Goal: Task Accomplishment & Management: Manage account settings

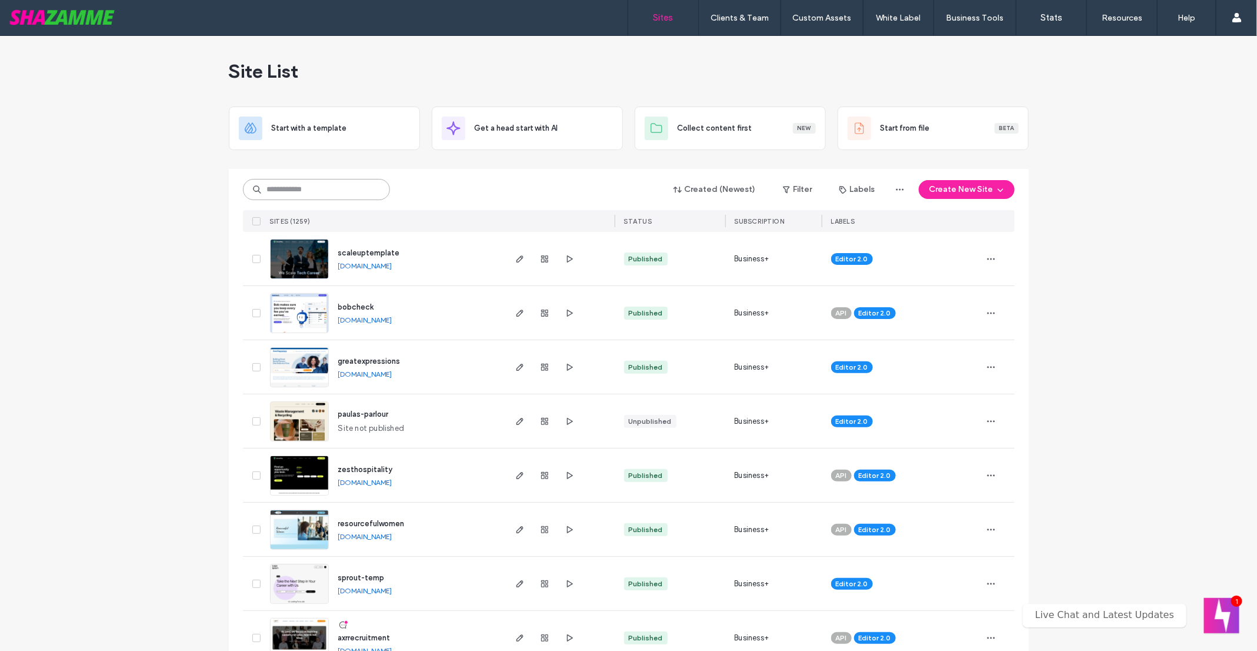
click at [271, 188] on input at bounding box center [316, 189] width 147 height 21
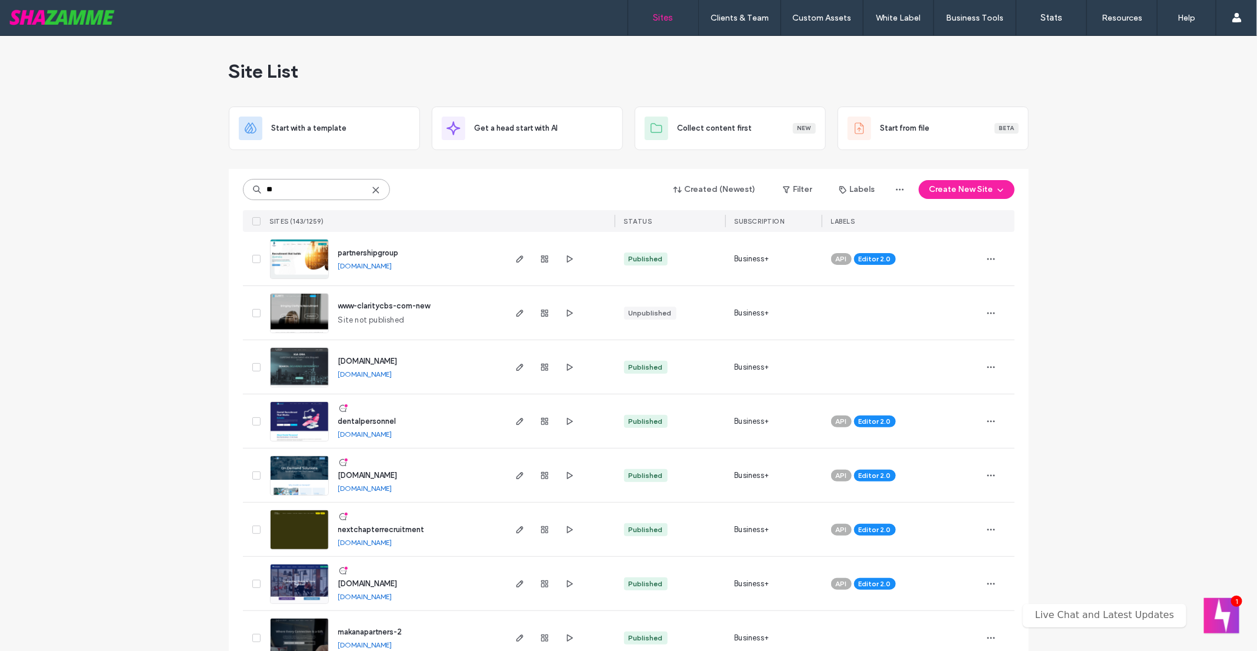
click at [311, 188] on input "**" at bounding box center [316, 189] width 147 height 21
type input "****"
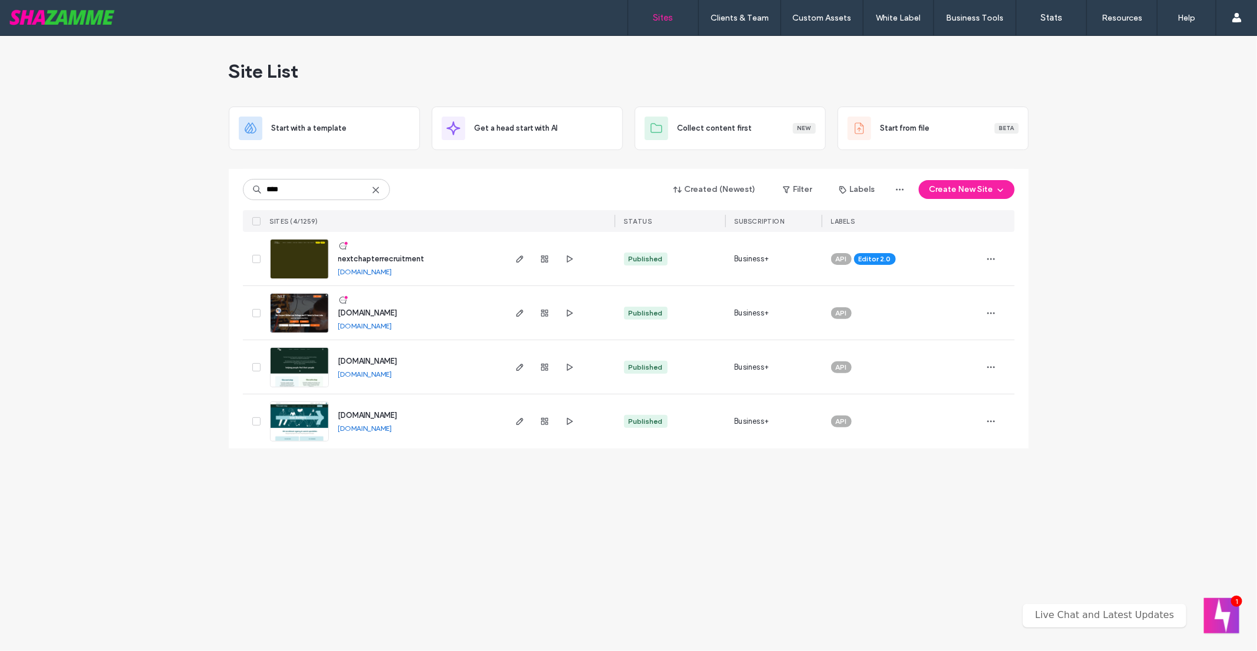
click at [306, 257] on img at bounding box center [300, 279] width 58 height 80
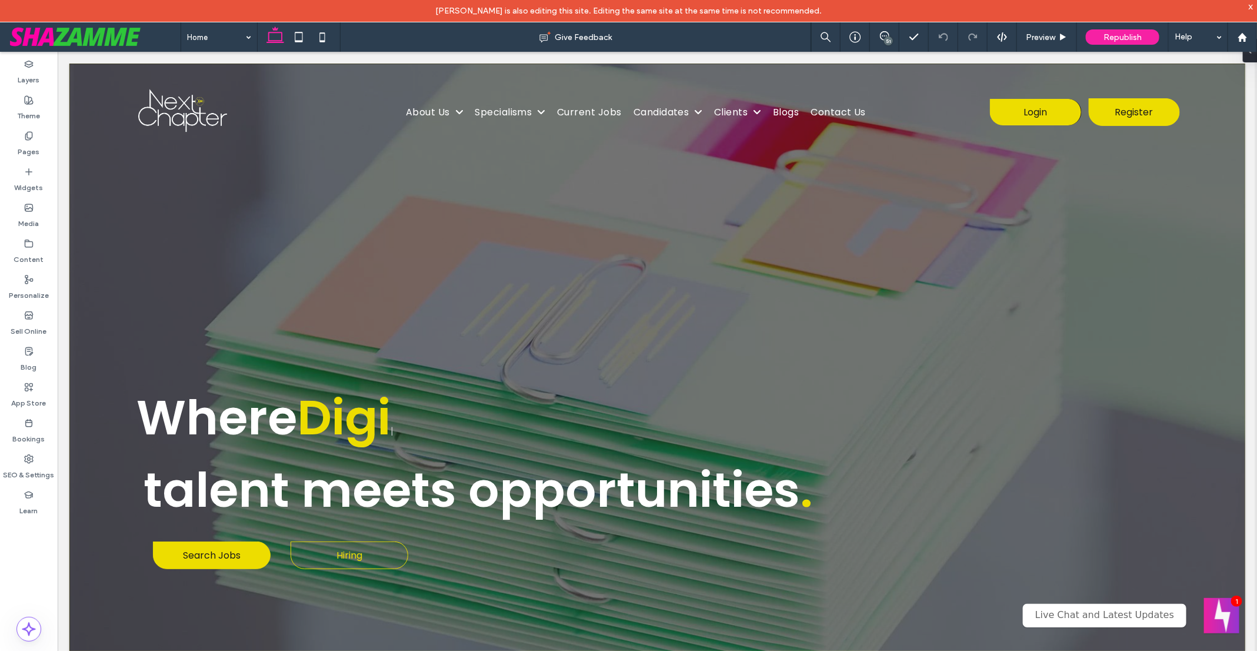
click at [889, 39] on div "51" at bounding box center [888, 40] width 9 height 9
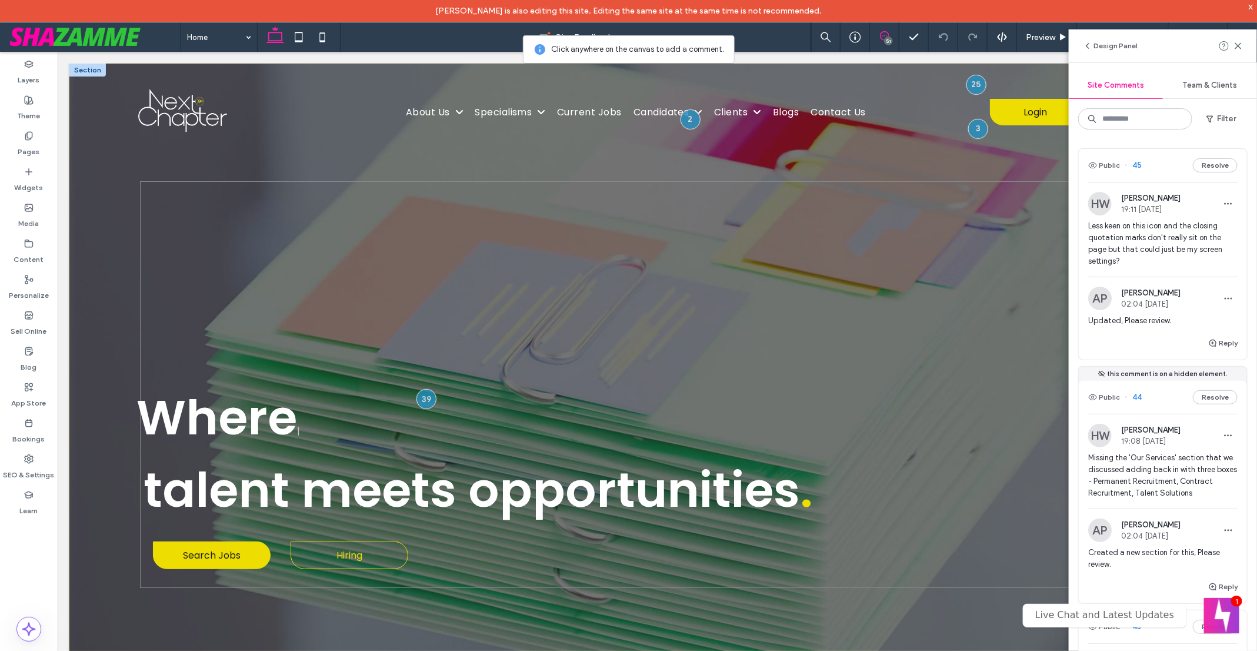
click at [970, 234] on div "Where talent meets Where talent meets | Where Digital Marketing PR | talent mee…" at bounding box center [656, 384] width 1035 height 407
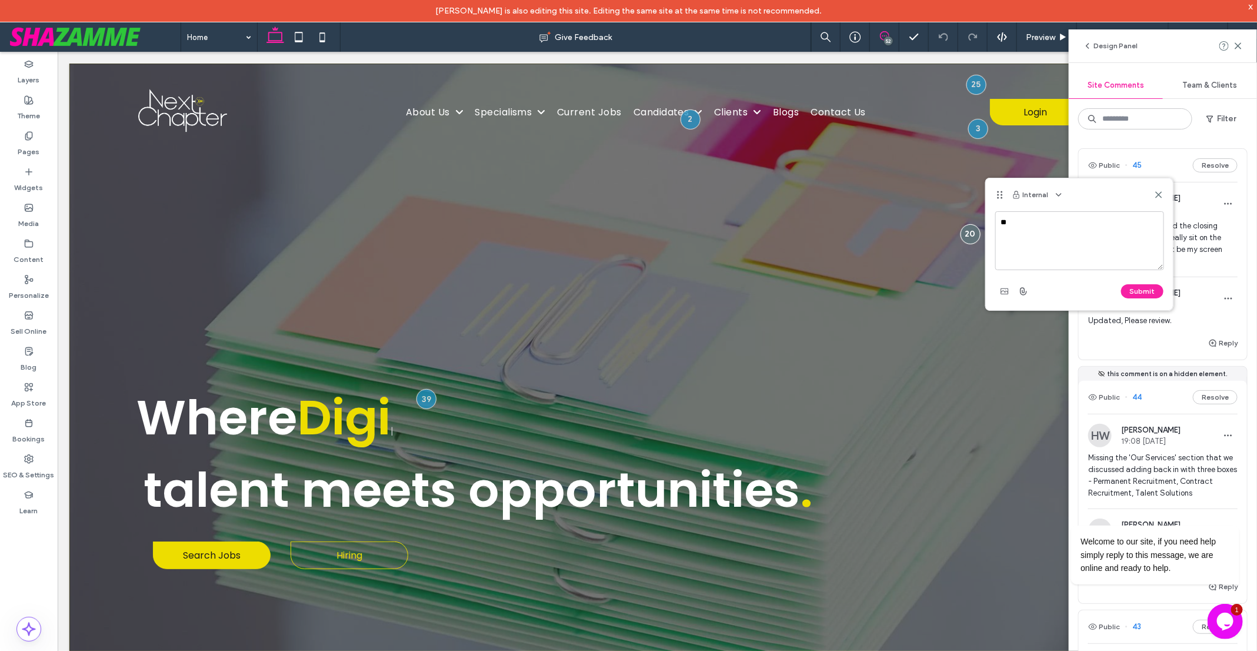
type textarea "*"
type textarea "*********"
click at [1139, 292] on button "Submit" at bounding box center [1142, 291] width 42 height 14
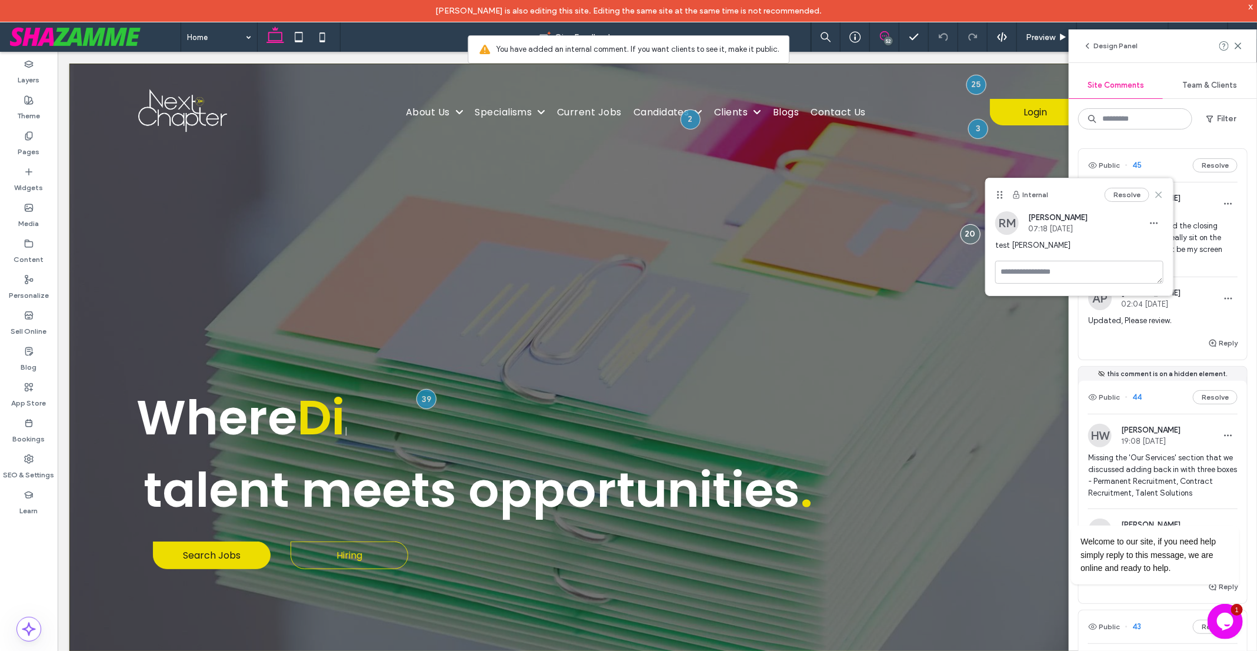
click at [1159, 192] on icon at bounding box center [1158, 194] width 9 height 9
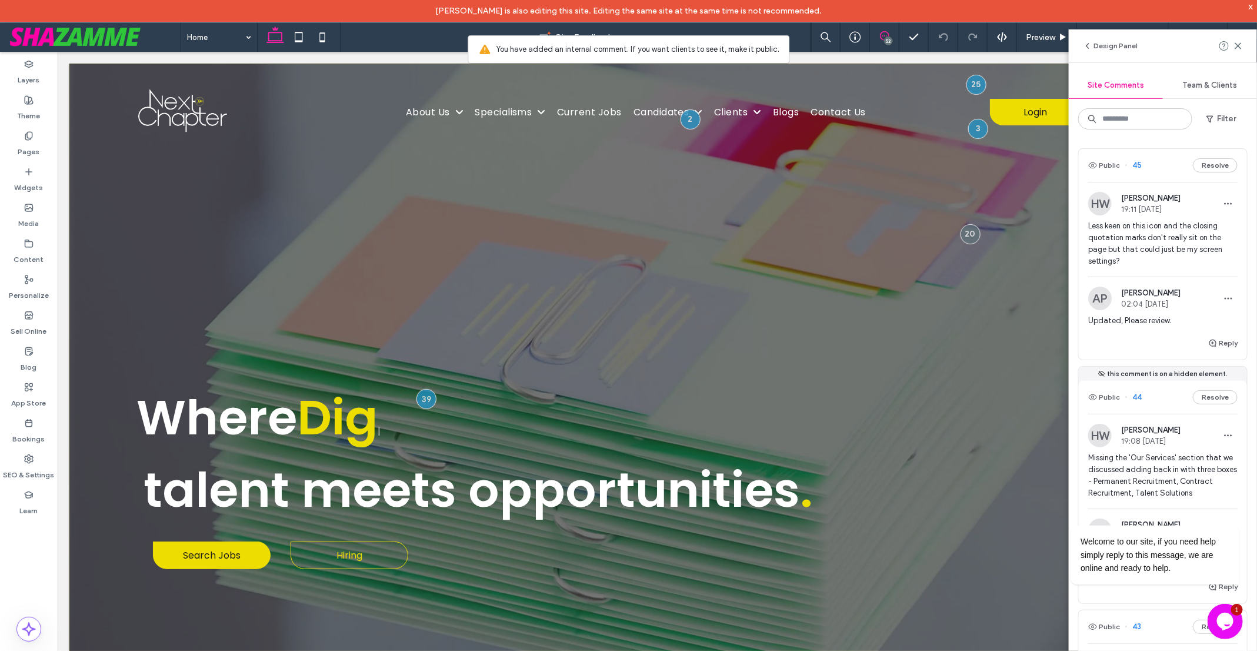
click at [1203, 84] on span "Team & Clients" at bounding box center [1210, 85] width 55 height 9
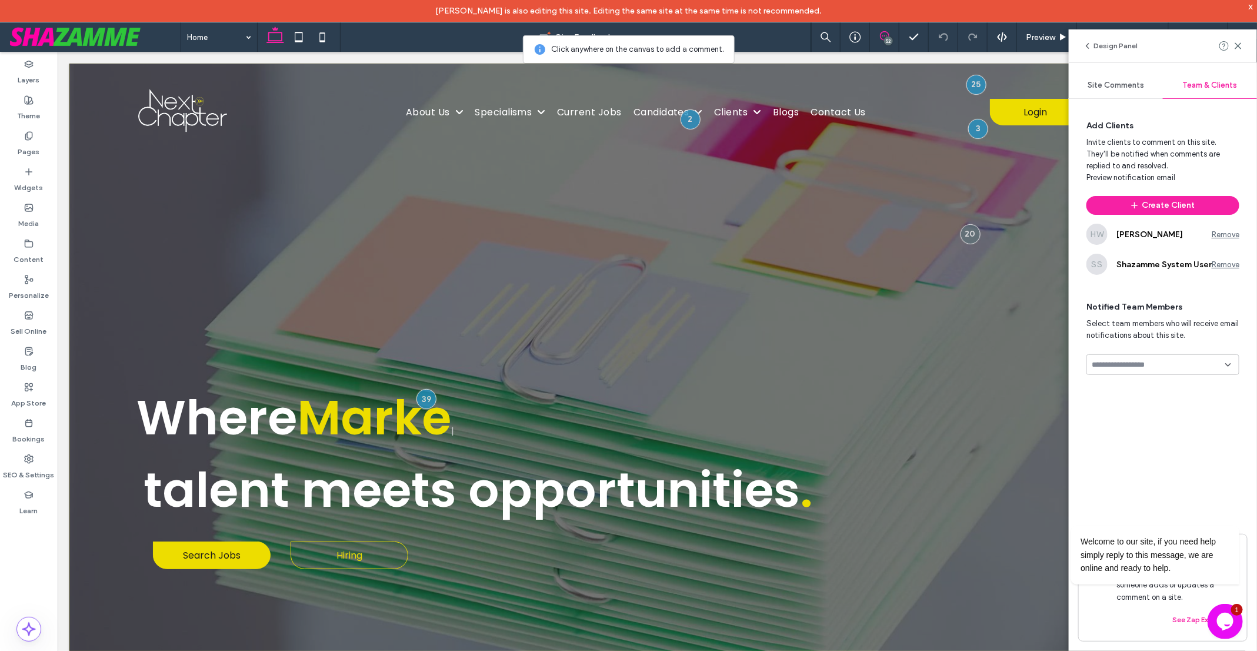
click at [1119, 82] on span "Site Comments" at bounding box center [1116, 85] width 56 height 9
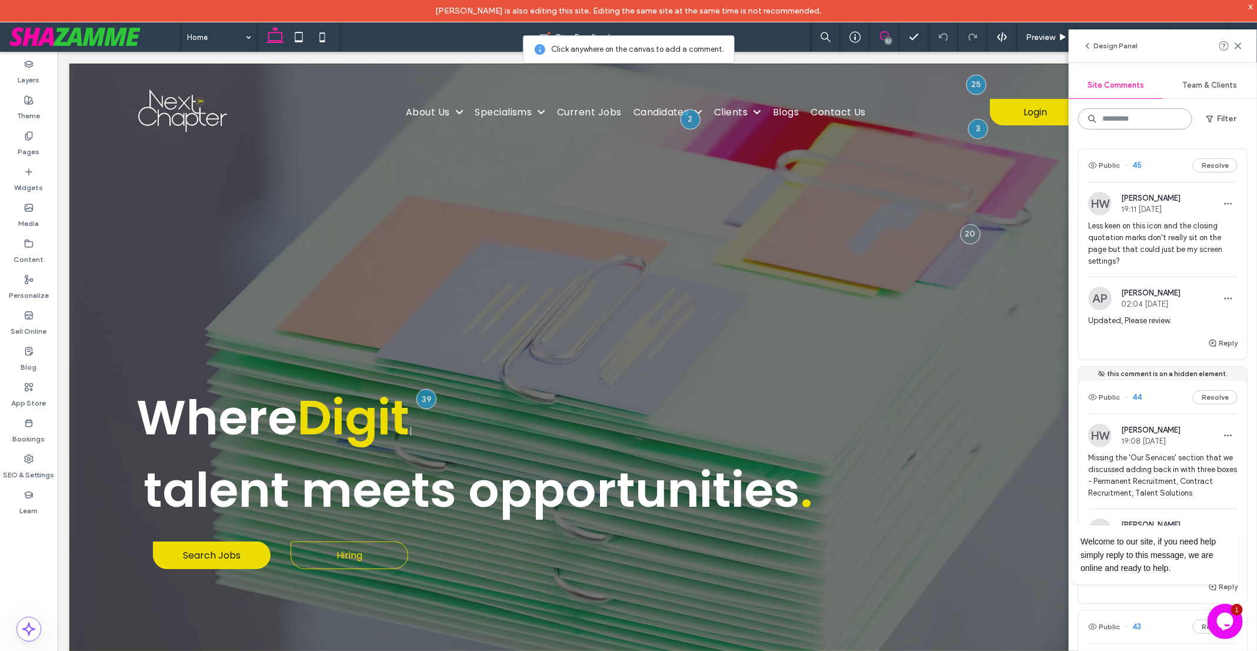
click at [1129, 119] on input at bounding box center [1136, 118] width 114 height 21
type input "*"
click at [1108, 164] on button "Public" at bounding box center [1105, 165] width 32 height 14
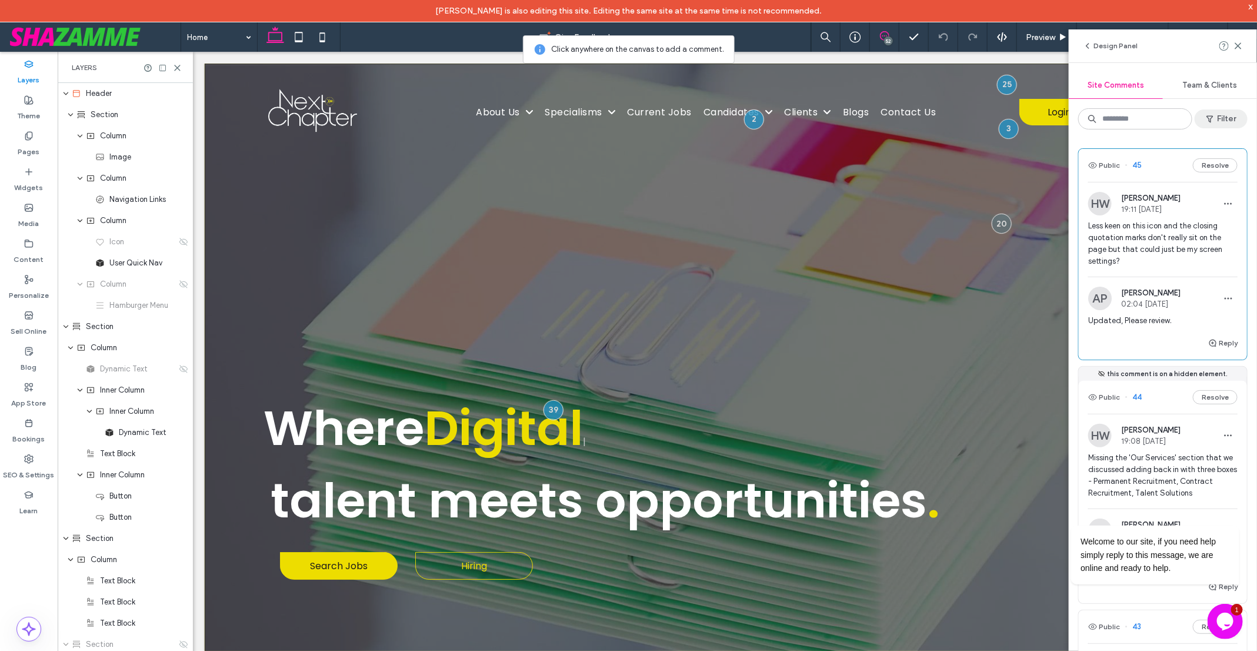
click at [1210, 122] on icon "button" at bounding box center [1210, 118] width 9 height 9
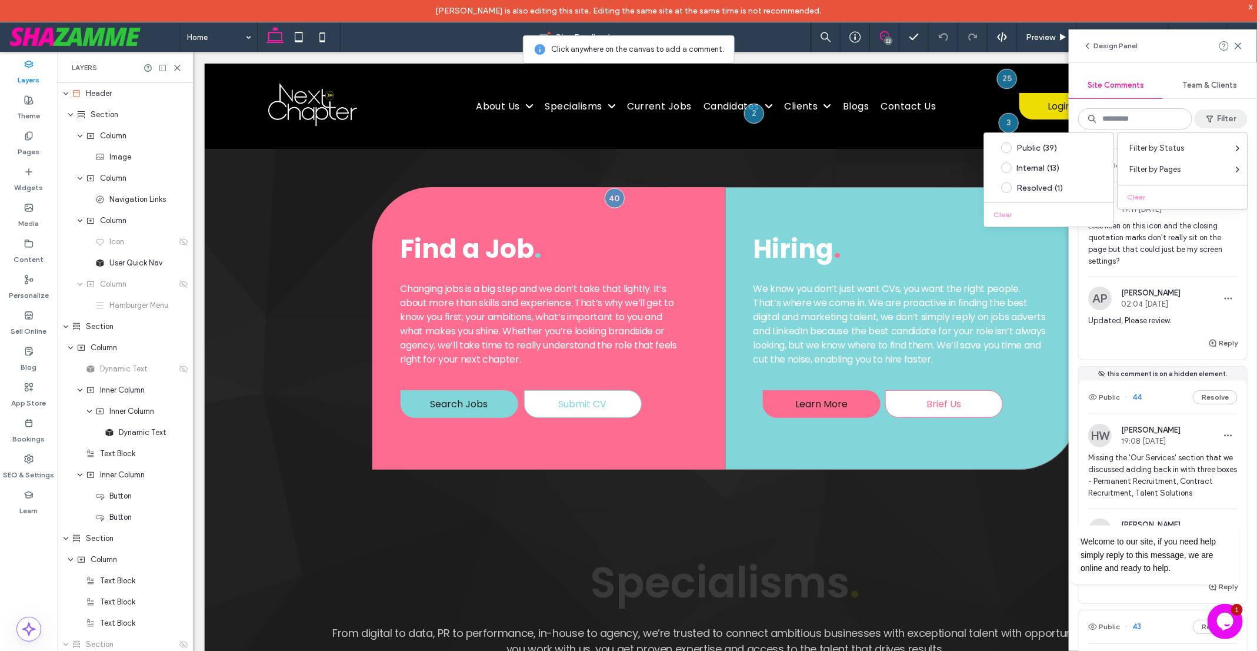
scroll to position [836, 0]
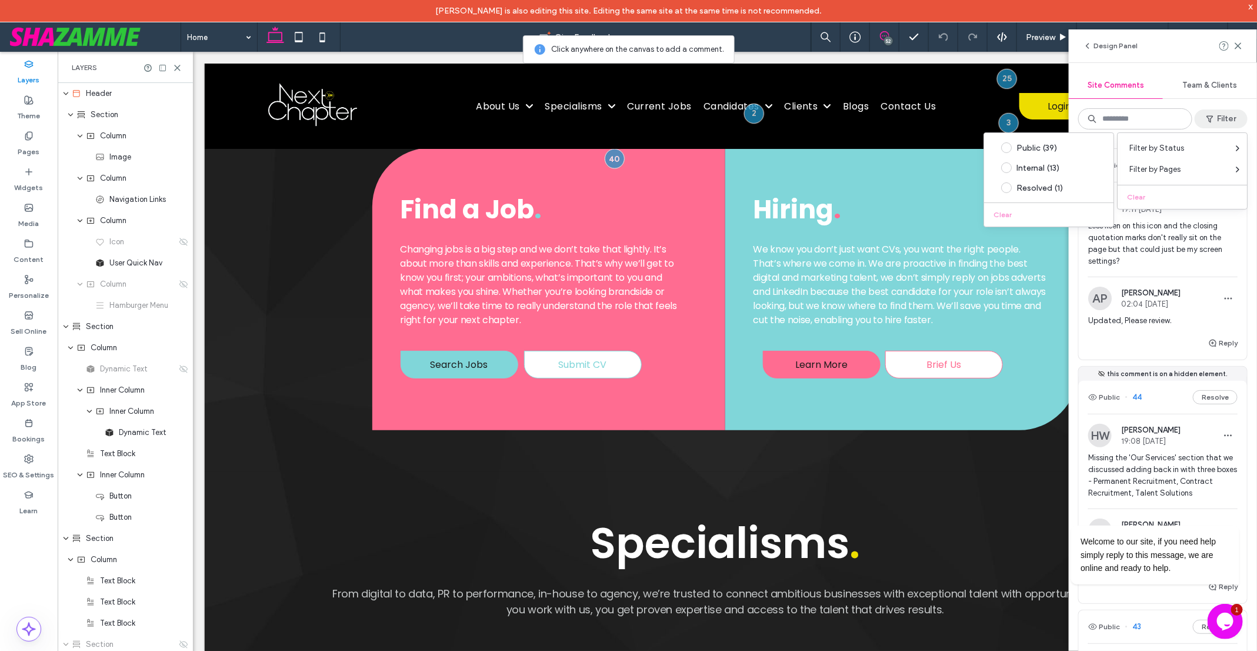
click at [1148, 58] on div "Design Panel" at bounding box center [1163, 45] width 188 height 33
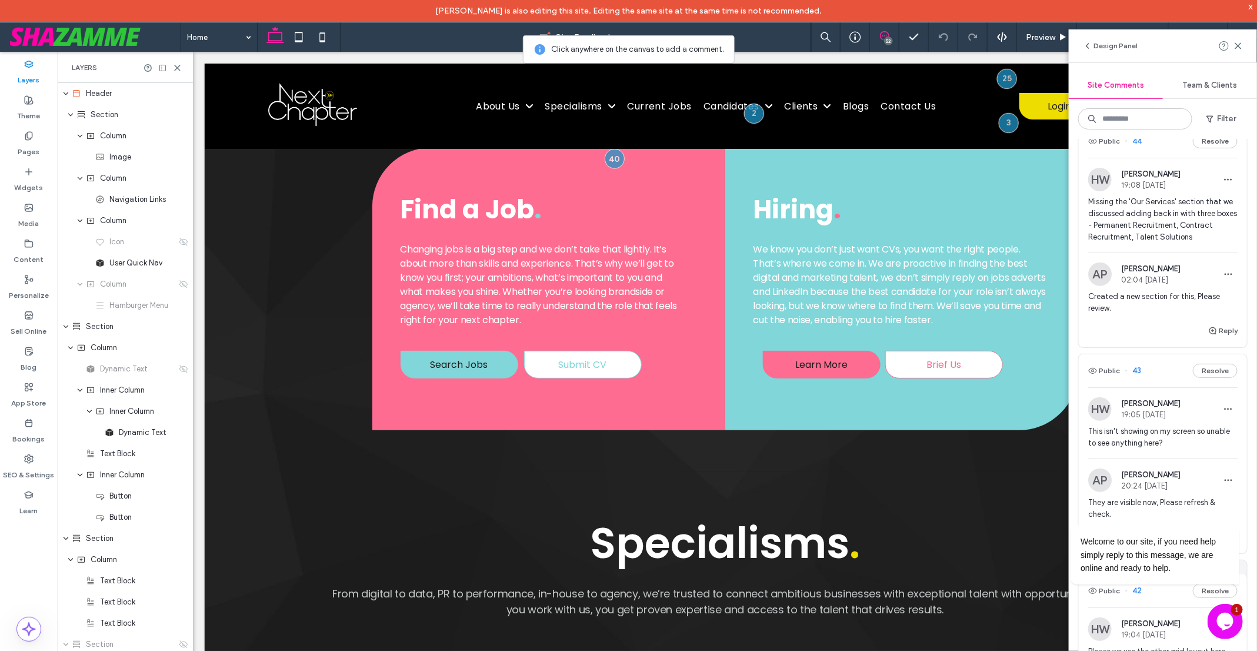
scroll to position [0, 0]
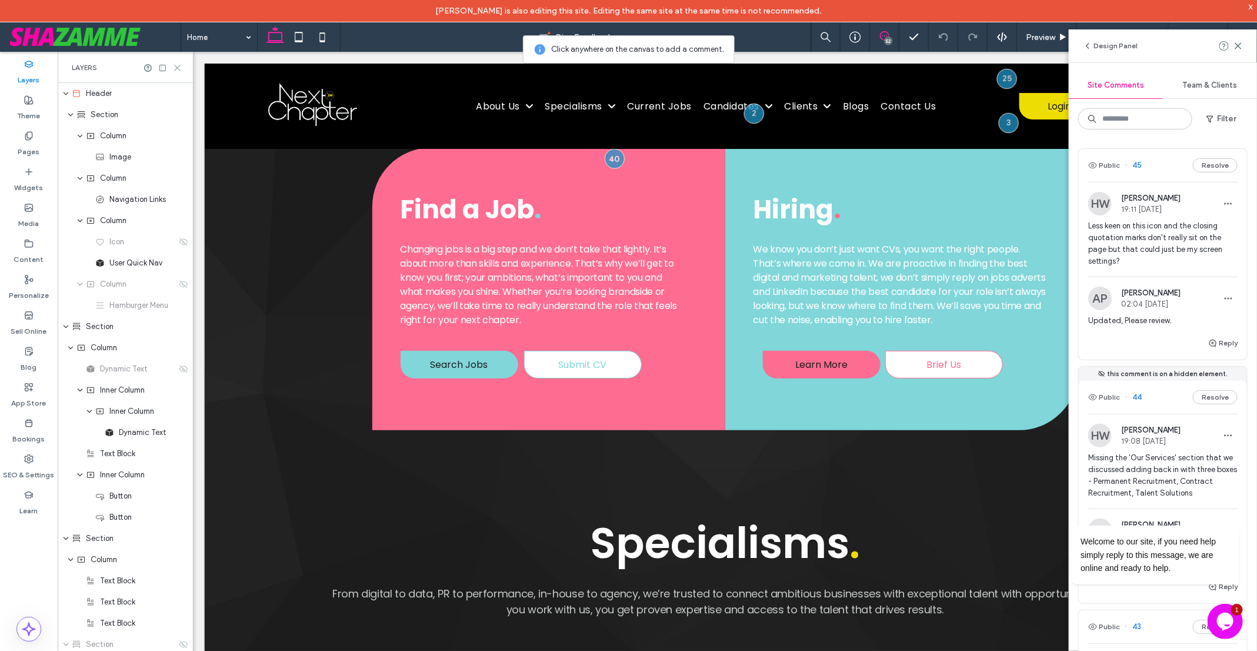
click at [174, 66] on icon at bounding box center [177, 68] width 9 height 9
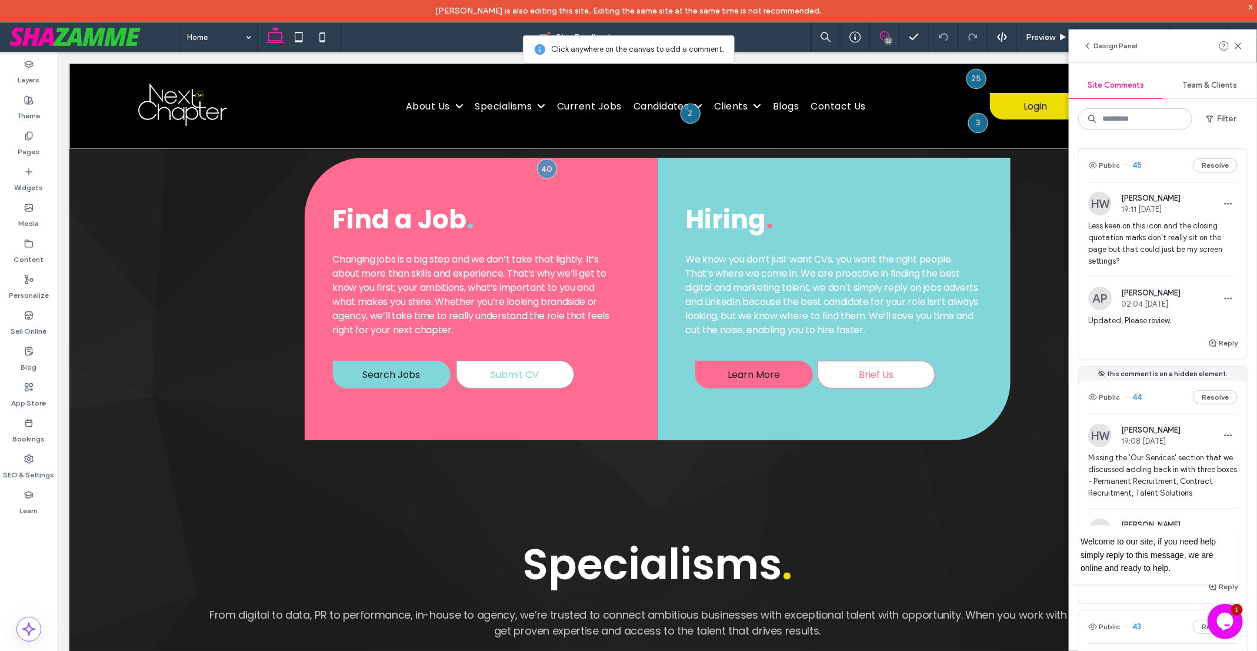
scroll to position [841, 0]
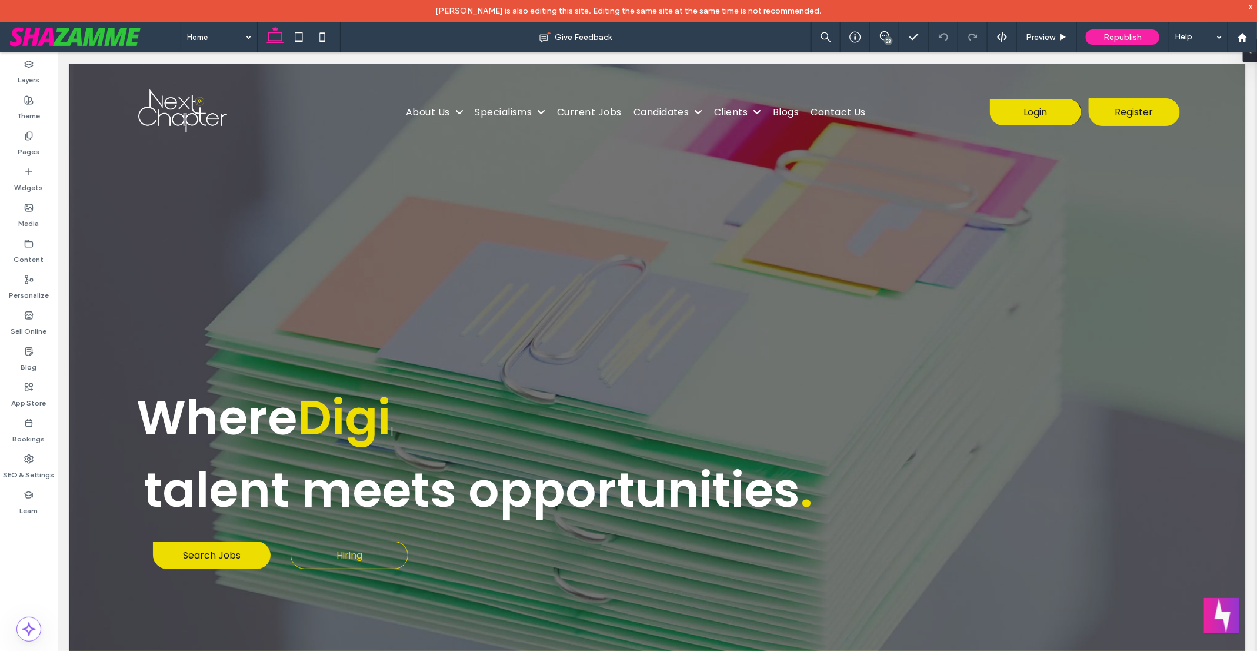
click at [888, 38] on div "53" at bounding box center [888, 40] width 9 height 9
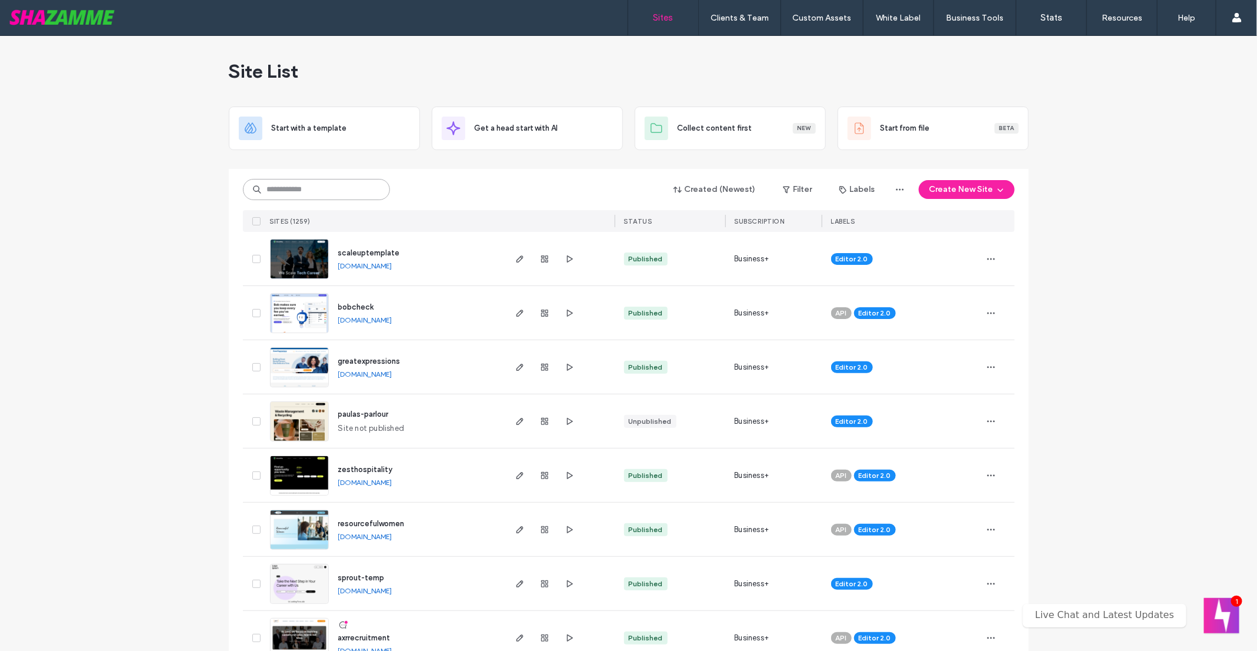
click at [268, 187] on input at bounding box center [316, 189] width 147 height 21
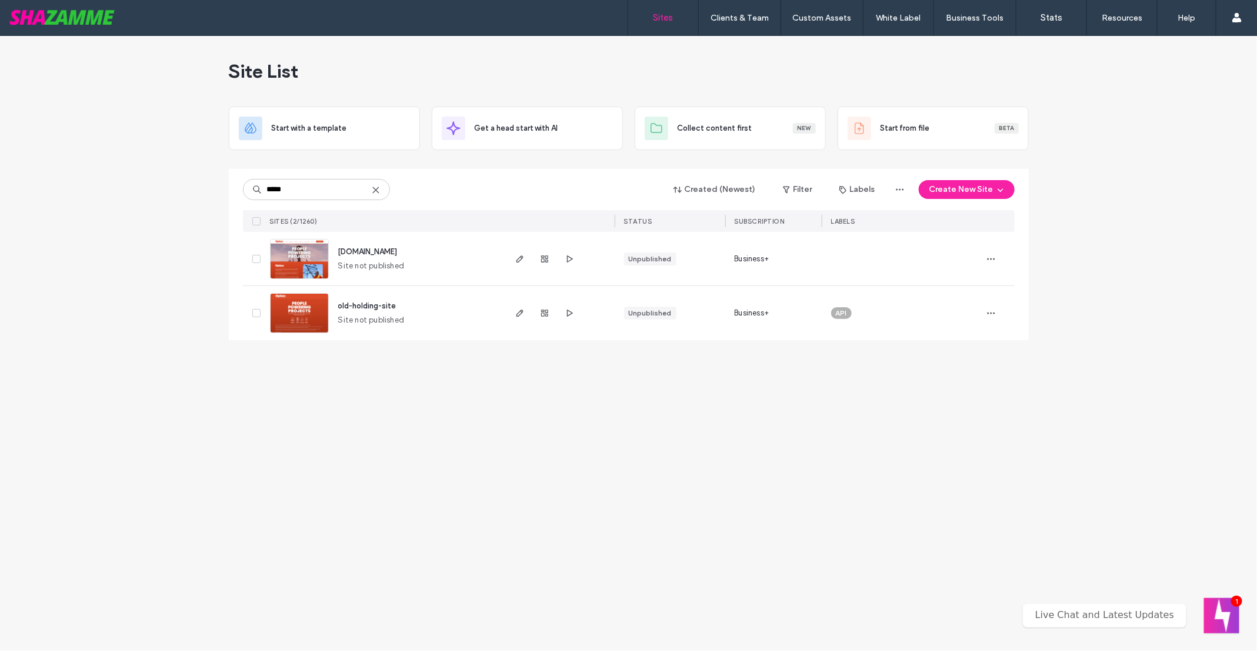
type input "*****"
click at [302, 261] on img at bounding box center [300, 279] width 58 height 80
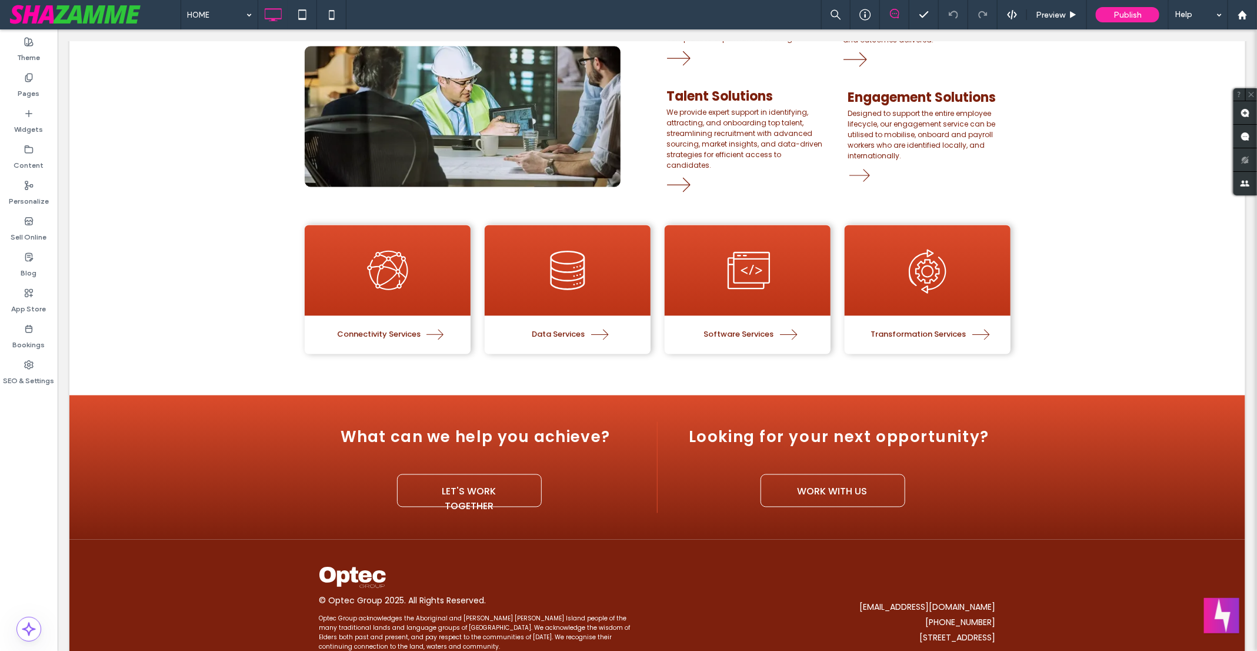
scroll to position [1105, 0]
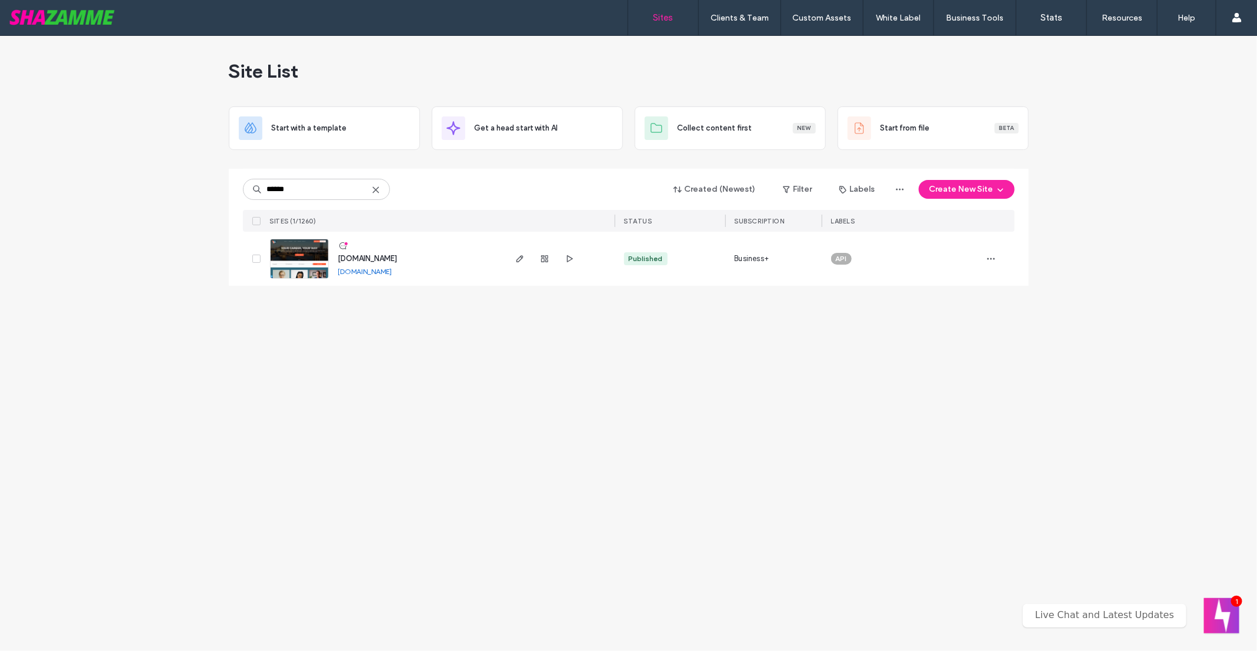
type input "******"
click at [312, 247] on img at bounding box center [300, 279] width 58 height 80
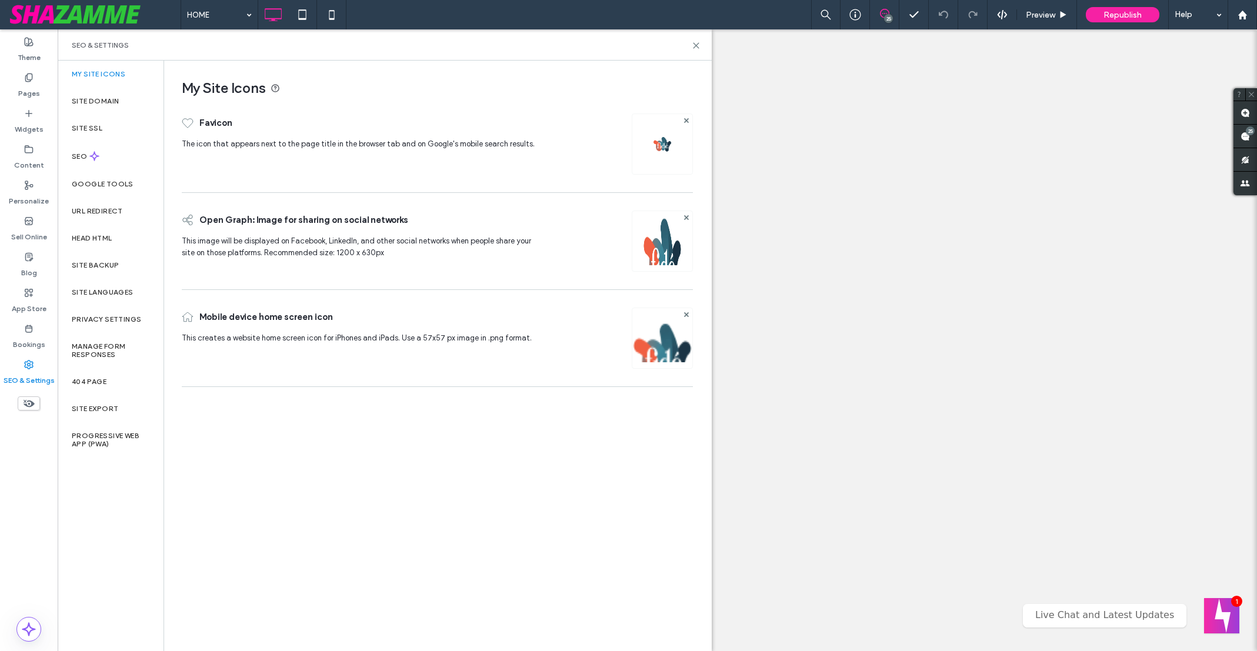
click at [114, 93] on div "Site Domain" at bounding box center [111, 101] width 106 height 27
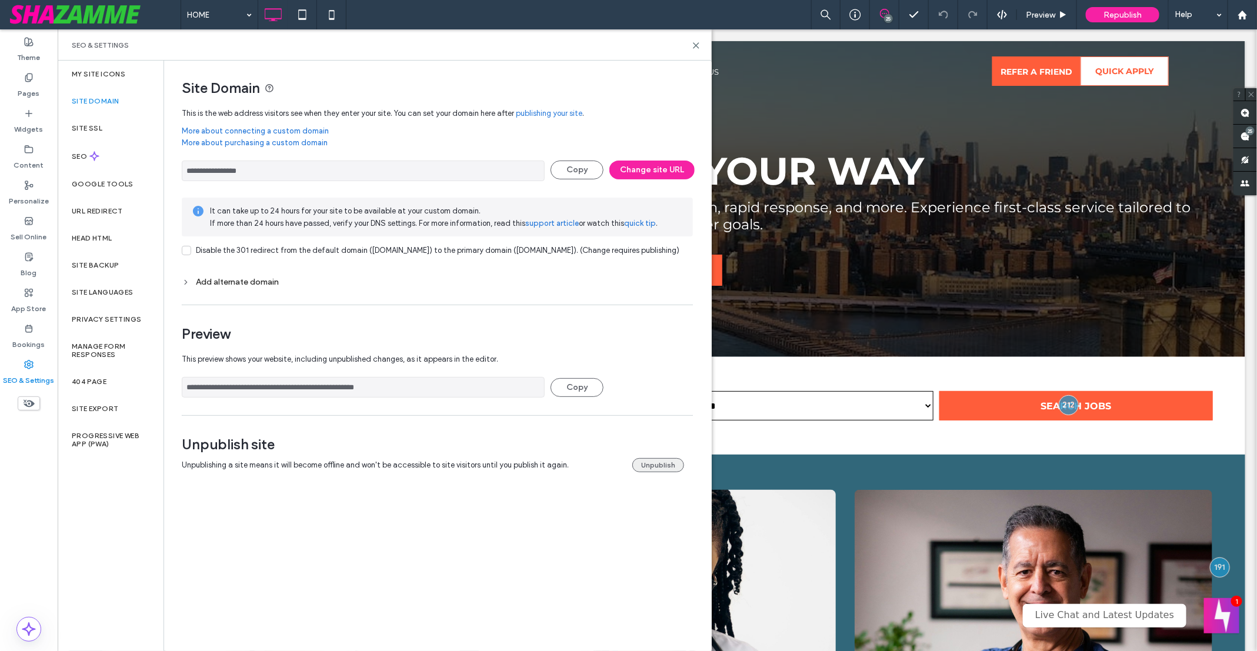
click at [659, 472] on button "Unpublish" at bounding box center [659, 465] width 52 height 14
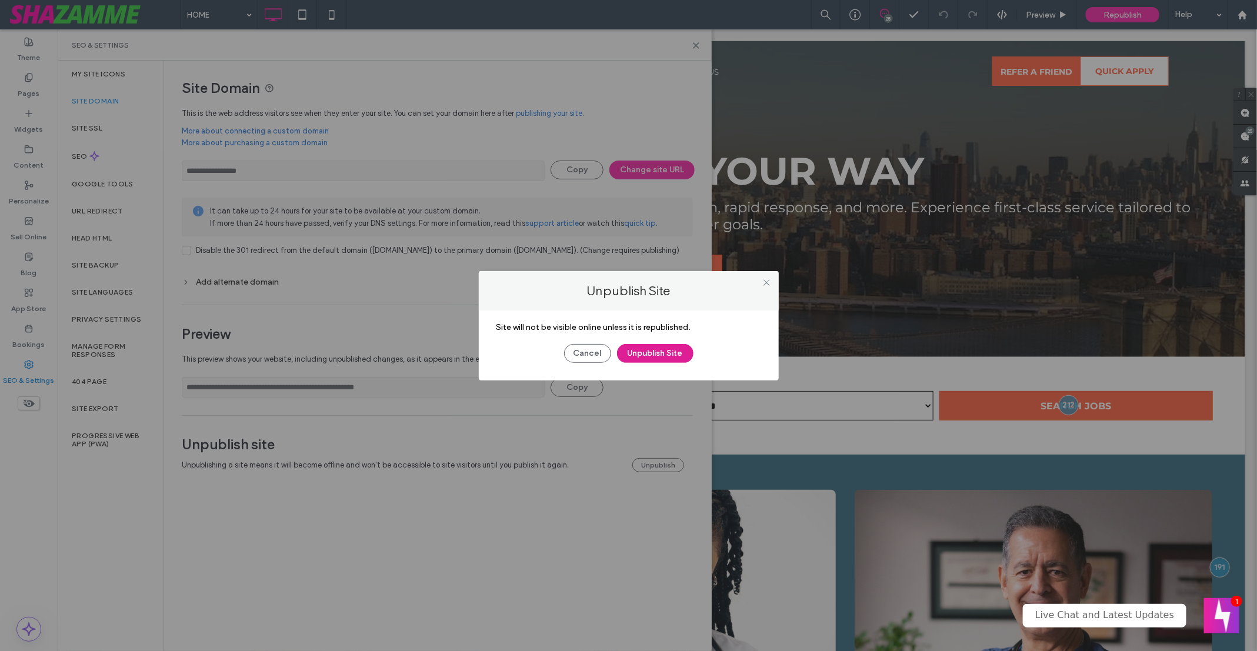
click at [650, 351] on button "Unpublish Site" at bounding box center [655, 353] width 76 height 19
